Goal: Use online tool/utility: Utilize a website feature to perform a specific function

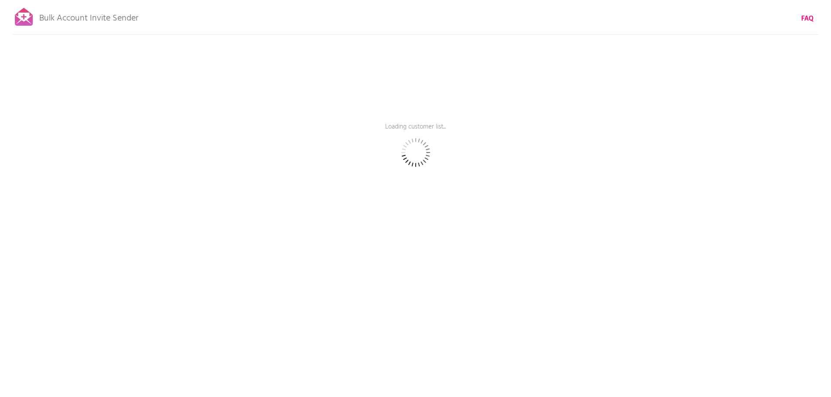
drag, startPoint x: 0, startPoint y: 0, endPoint x: 704, endPoint y: 291, distance: 762.2
click at [704, 291] on div "Bulk Account Invite Sender FAQ Loading customer list... Pause sending (This can…" at bounding box center [415, 152] width 831 height 305
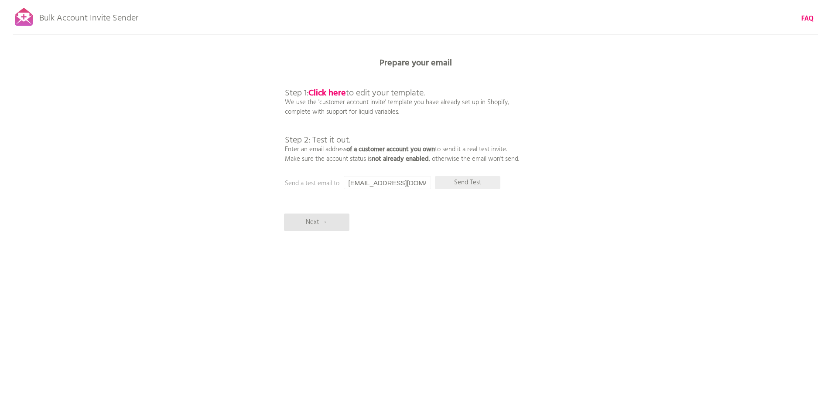
click at [481, 186] on p "Send Test" at bounding box center [467, 182] width 65 height 13
click at [338, 94] on b "Click here" at bounding box center [327, 93] width 38 height 14
click at [332, 214] on p "Next →" at bounding box center [316, 222] width 65 height 17
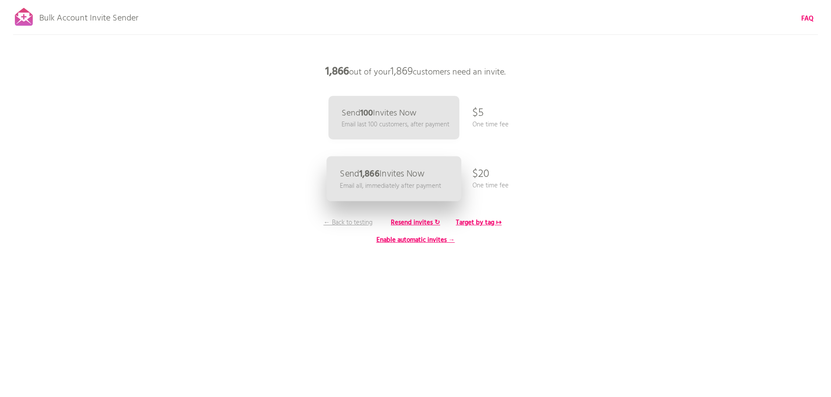
click at [400, 181] on p "Email all, immediately after payment" at bounding box center [390, 186] width 101 height 10
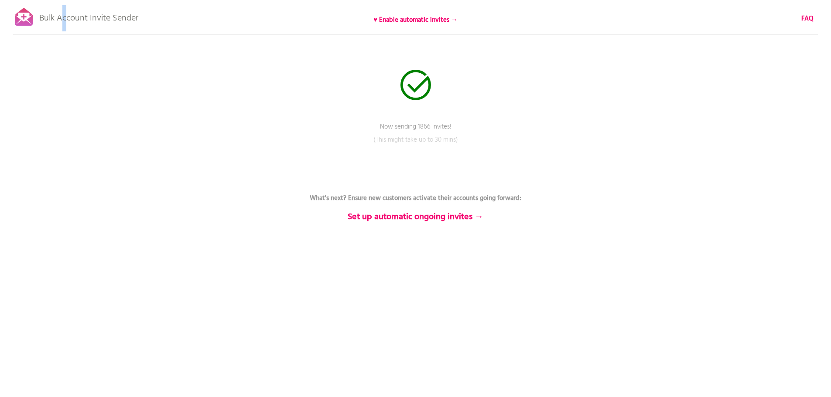
drag, startPoint x: 64, startPoint y: 9, endPoint x: 67, endPoint y: 15, distance: 6.4
click at [65, 10] on p "Bulk Account Invite Sender" at bounding box center [88, 16] width 99 height 22
click at [380, 86] on div "Bulk Account Invite Sender ♥ Enable automatic invites → FAQ Now sending 1866 in…" at bounding box center [415, 152] width 831 height 305
